Goal: Information Seeking & Learning: Check status

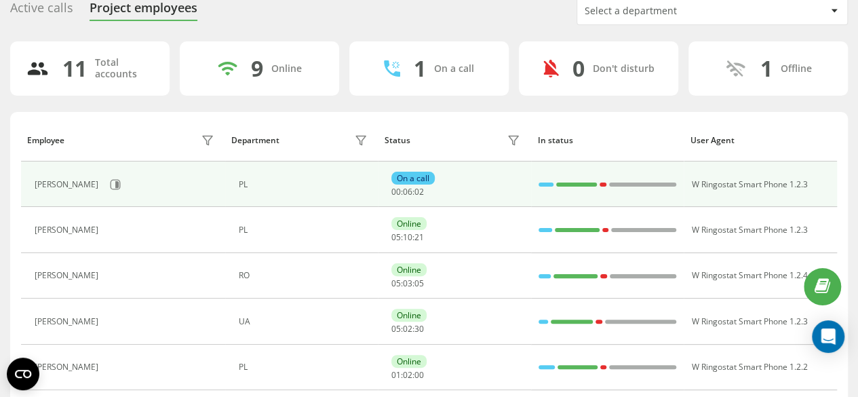
scroll to position [68, 0]
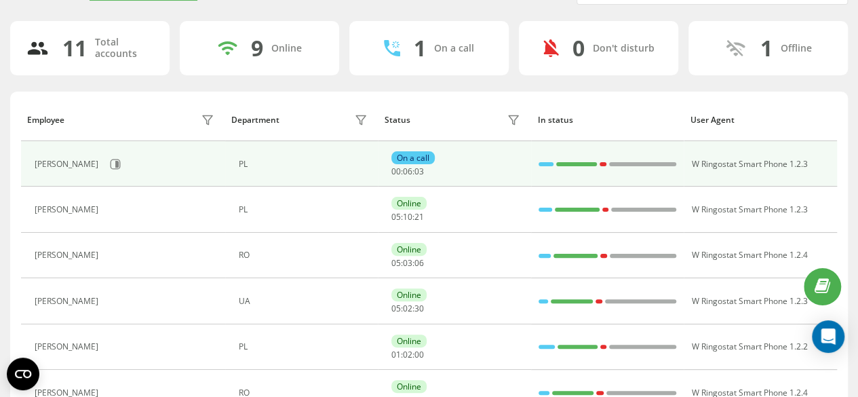
click at [85, 161] on div "[PERSON_NAME]" at bounding box center [68, 163] width 67 height 9
click at [110, 168] on icon at bounding box center [115, 164] width 11 height 11
click at [110, 165] on icon at bounding box center [115, 164] width 11 height 11
click at [110, 159] on icon at bounding box center [115, 164] width 11 height 11
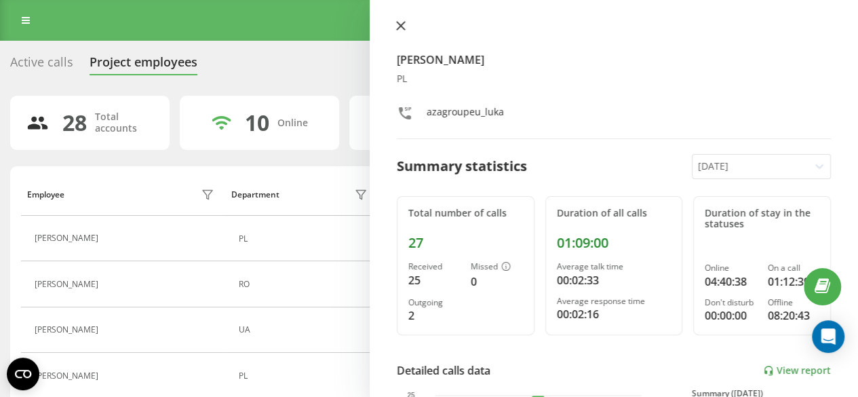
click at [409, 24] on button at bounding box center [401, 26] width 18 height 13
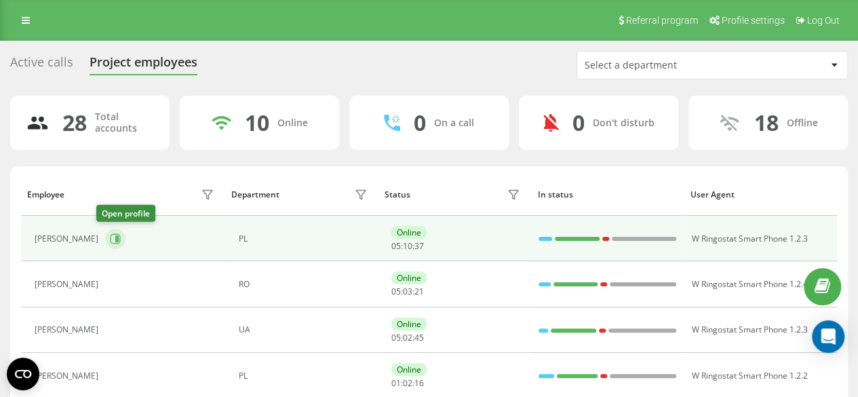
click at [110, 240] on icon at bounding box center [115, 238] width 11 height 11
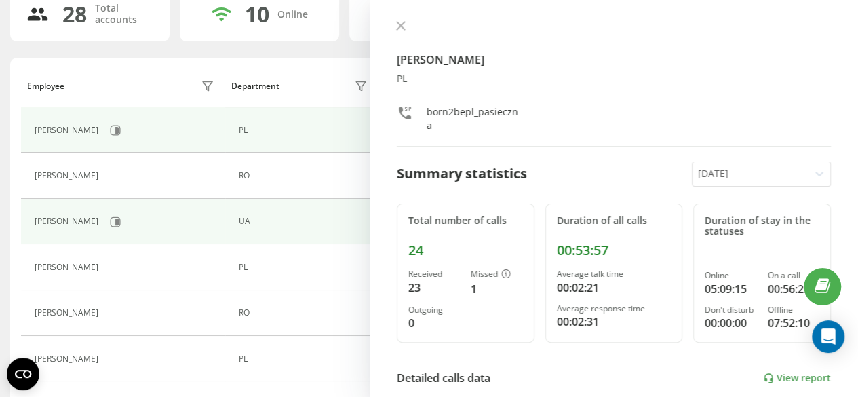
scroll to position [136, 0]
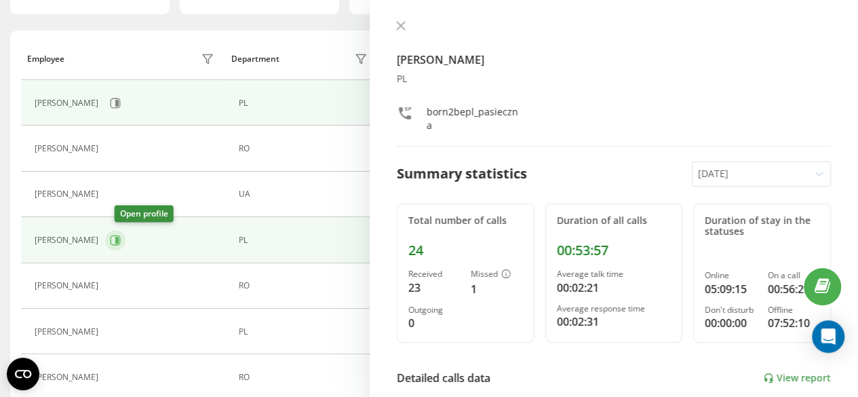
click at [117, 245] on button at bounding box center [115, 240] width 20 height 20
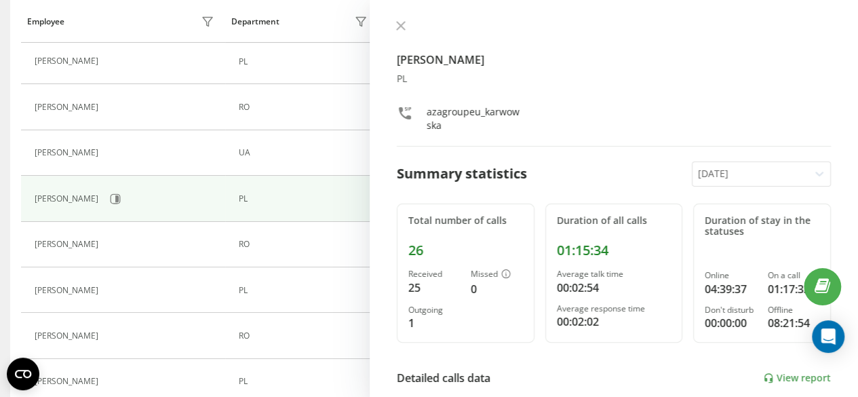
scroll to position [203, 0]
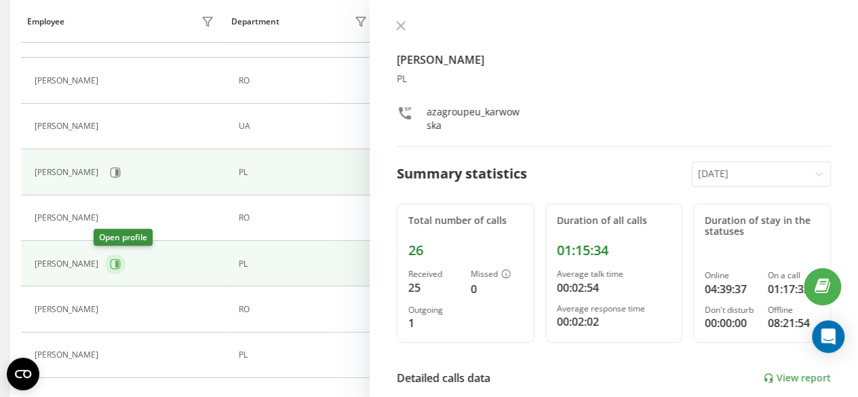
click at [105, 258] on button at bounding box center [115, 264] width 20 height 20
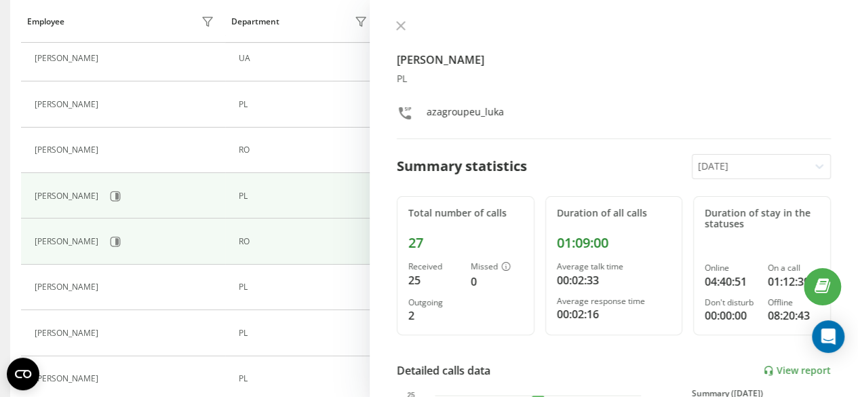
scroll to position [339, 0]
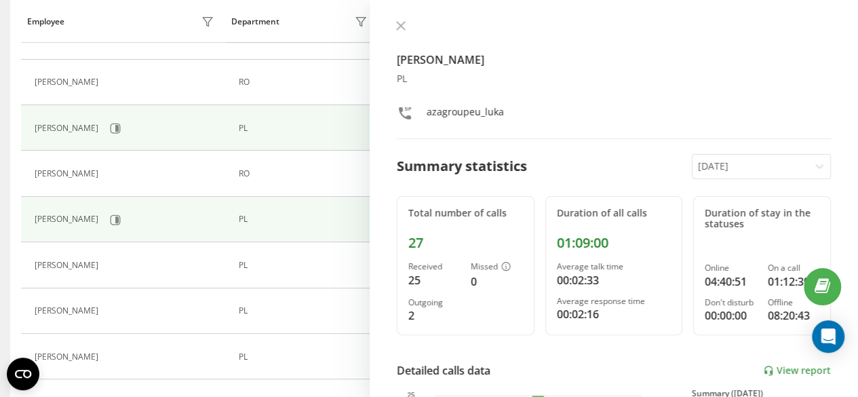
click at [116, 216] on div "[PERSON_NAME]" at bounding box center [126, 219] width 183 height 23
click at [121, 214] on icon at bounding box center [115, 219] width 11 height 11
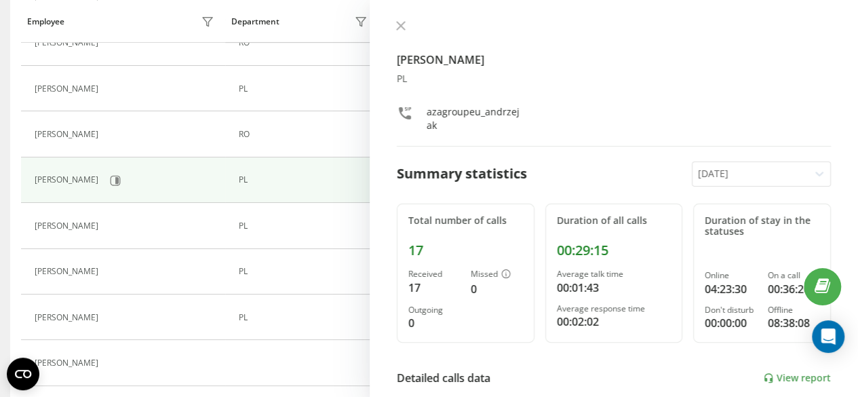
scroll to position [407, 0]
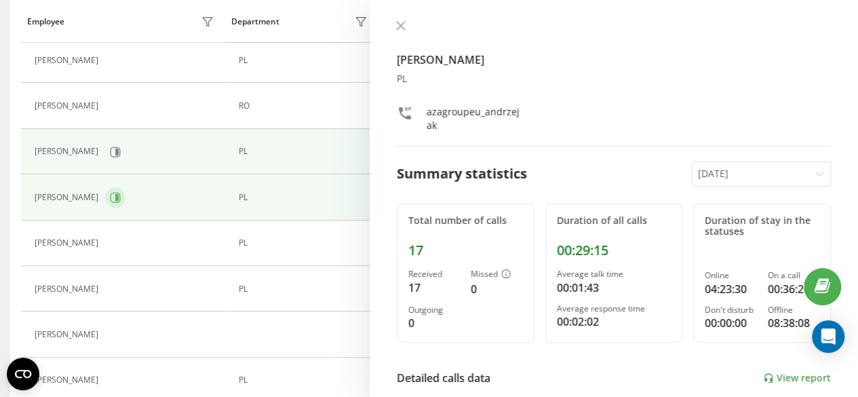
drag, startPoint x: 112, startPoint y: 189, endPoint x: 102, endPoint y: 192, distance: 10.5
click at [106, 191] on div "[PERSON_NAME]" at bounding box center [126, 197] width 183 height 23
click at [110, 192] on icon at bounding box center [115, 197] width 11 height 11
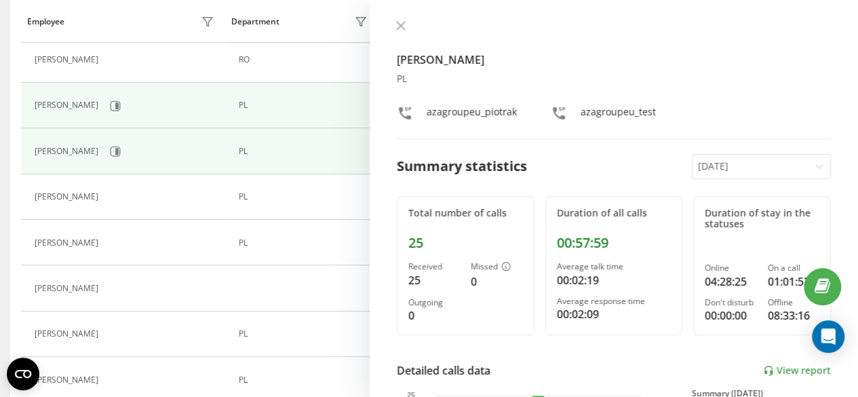
scroll to position [475, 0]
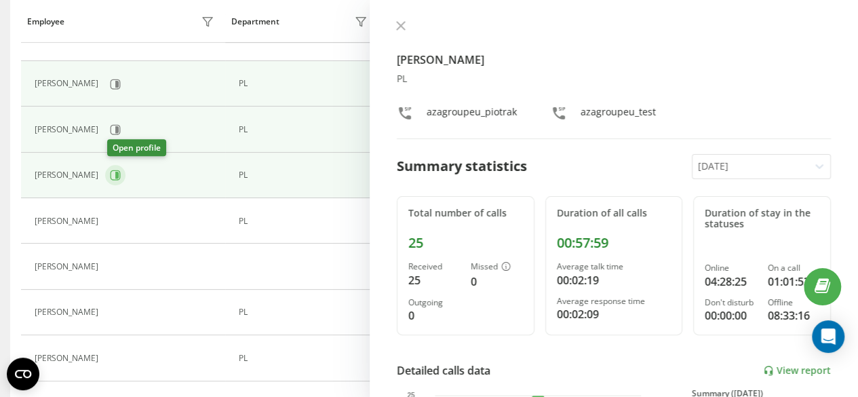
click at [117, 165] on button at bounding box center [115, 175] width 20 height 20
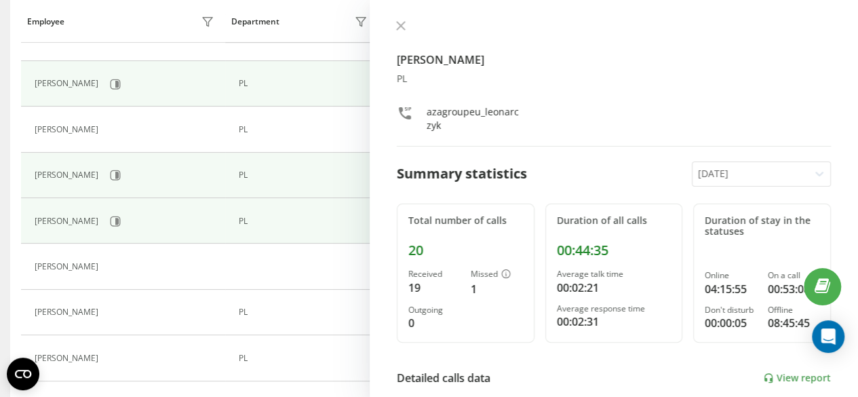
drag, startPoint x: 125, startPoint y: 222, endPoint x: 155, endPoint y: 220, distance: 29.9
click at [133, 222] on div "[PERSON_NAME]" at bounding box center [126, 221] width 183 height 23
click at [121, 219] on icon at bounding box center [115, 221] width 11 height 11
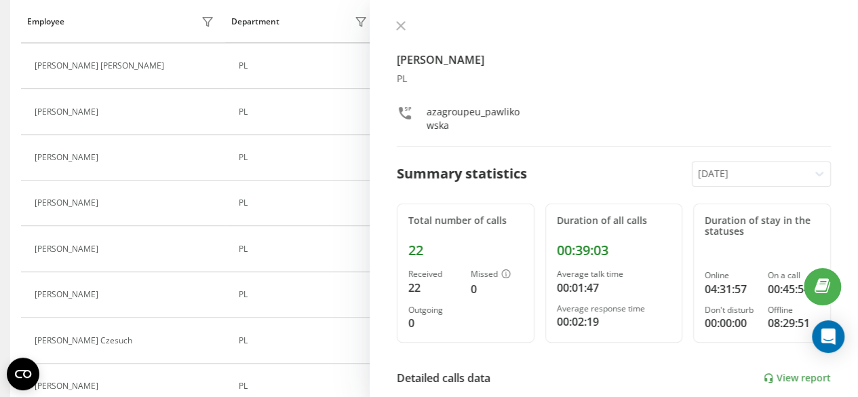
scroll to position [814, 0]
click at [398, 26] on icon at bounding box center [400, 25] width 9 height 9
